Goal: Transaction & Acquisition: Purchase product/service

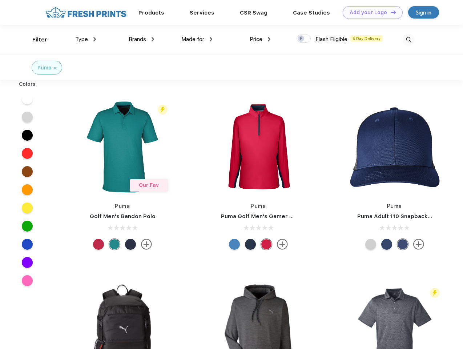
click at [370, 12] on link "Add your Logo Design Tool" at bounding box center [373, 12] width 60 height 13
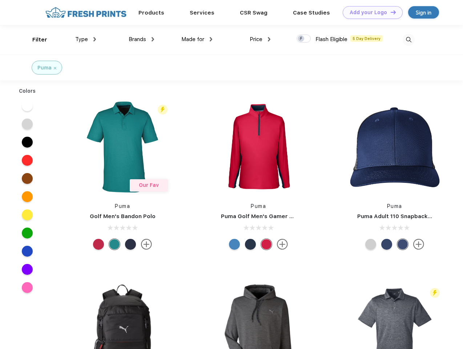
click at [0, 0] on div "Design Tool" at bounding box center [0, 0] width 0 height 0
click at [390, 12] on link "Add your Logo Design Tool" at bounding box center [373, 12] width 60 height 13
click at [35, 40] on div "Filter" at bounding box center [39, 40] width 15 height 8
click at [86, 39] on span "Type" at bounding box center [81, 39] width 13 height 7
click at [141, 39] on span "Brands" at bounding box center [137, 39] width 17 height 7
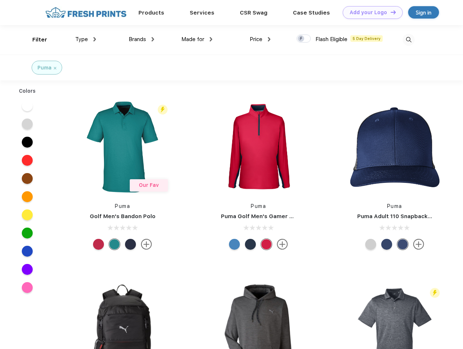
click at [197, 39] on span "Made for" at bounding box center [192, 39] width 23 height 7
click at [260, 39] on span "Price" at bounding box center [256, 39] width 13 height 7
click at [304, 39] on div at bounding box center [303, 39] width 14 height 8
click at [301, 39] on input "checkbox" at bounding box center [298, 36] width 5 height 5
click at [408, 40] on img at bounding box center [409, 40] width 12 height 12
